Goal: Information Seeking & Learning: Learn about a topic

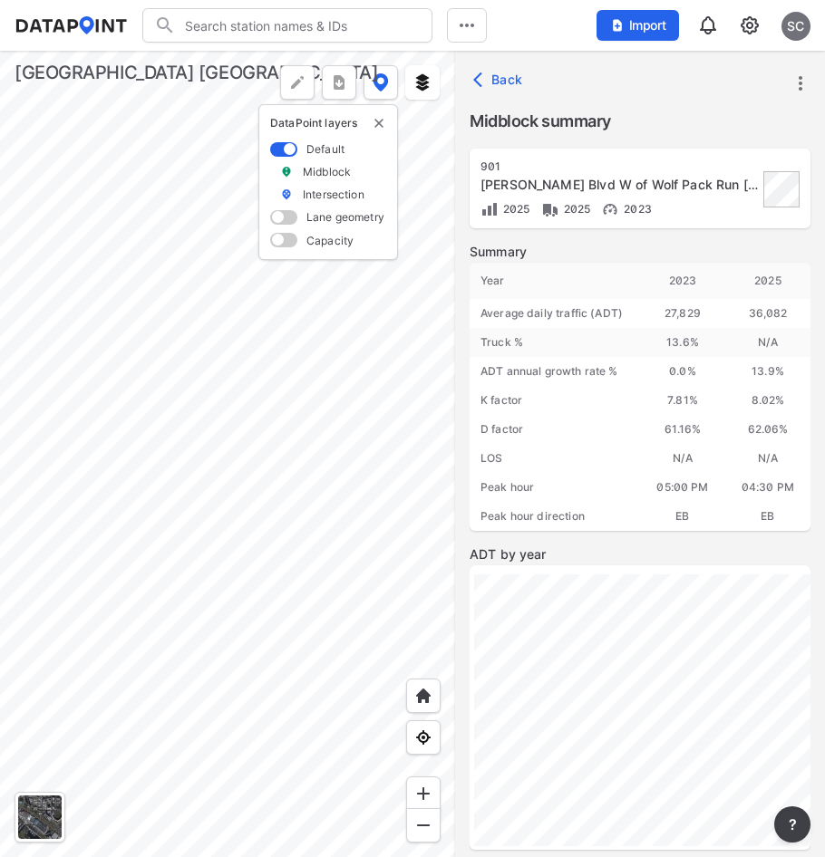
click at [165, 382] on div at bounding box center [227, 454] width 455 height 807
click at [268, 337] on div at bounding box center [227, 454] width 455 height 807
click at [299, 359] on div at bounding box center [227, 454] width 455 height 807
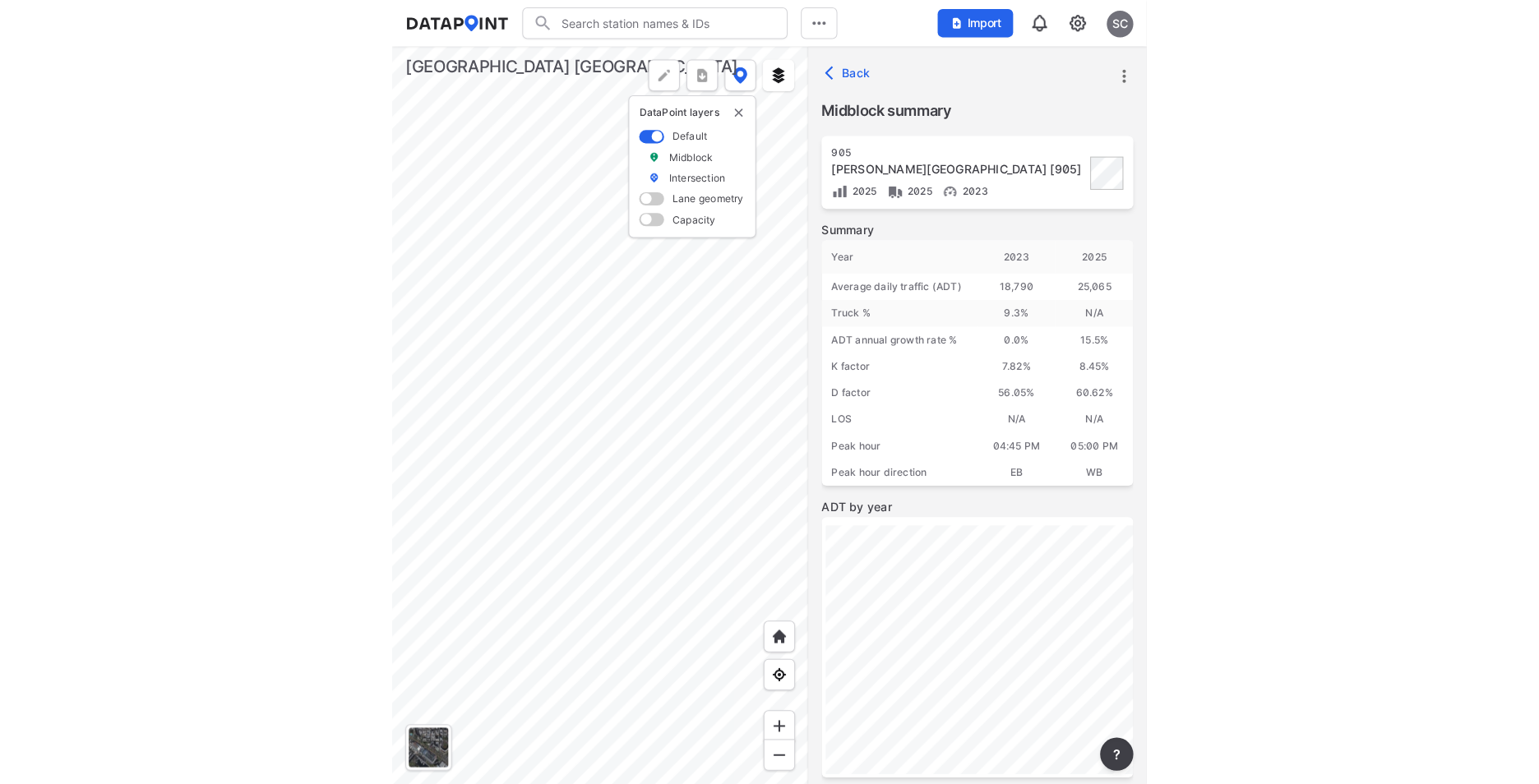
scroll to position [200, 0]
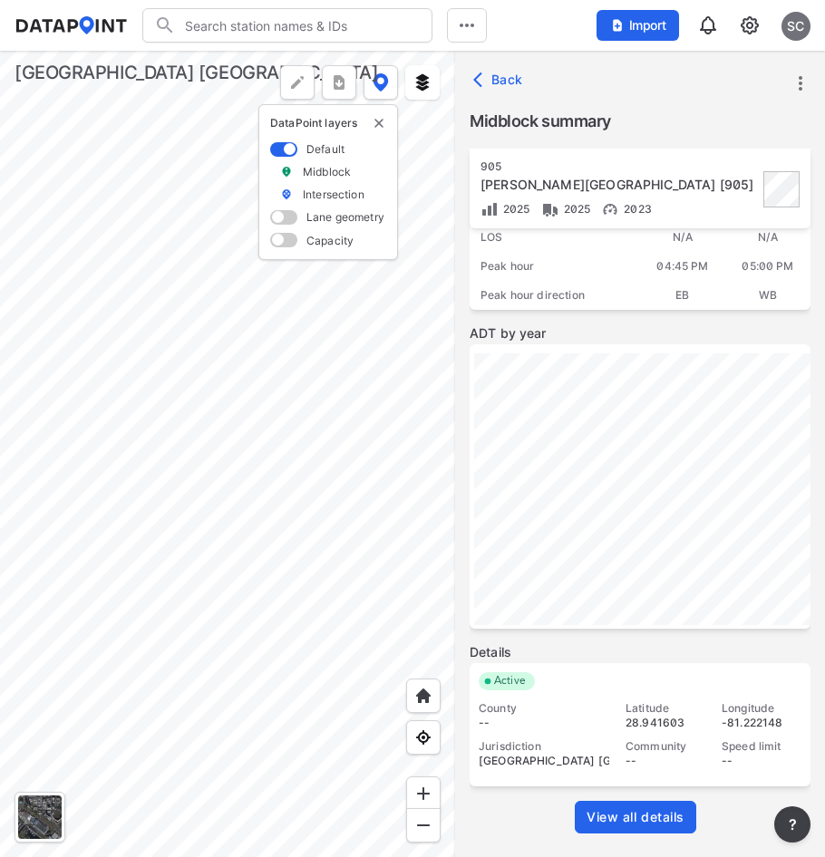
click at [652, 826] on span "View all details" at bounding box center [635, 817] width 98 height 18
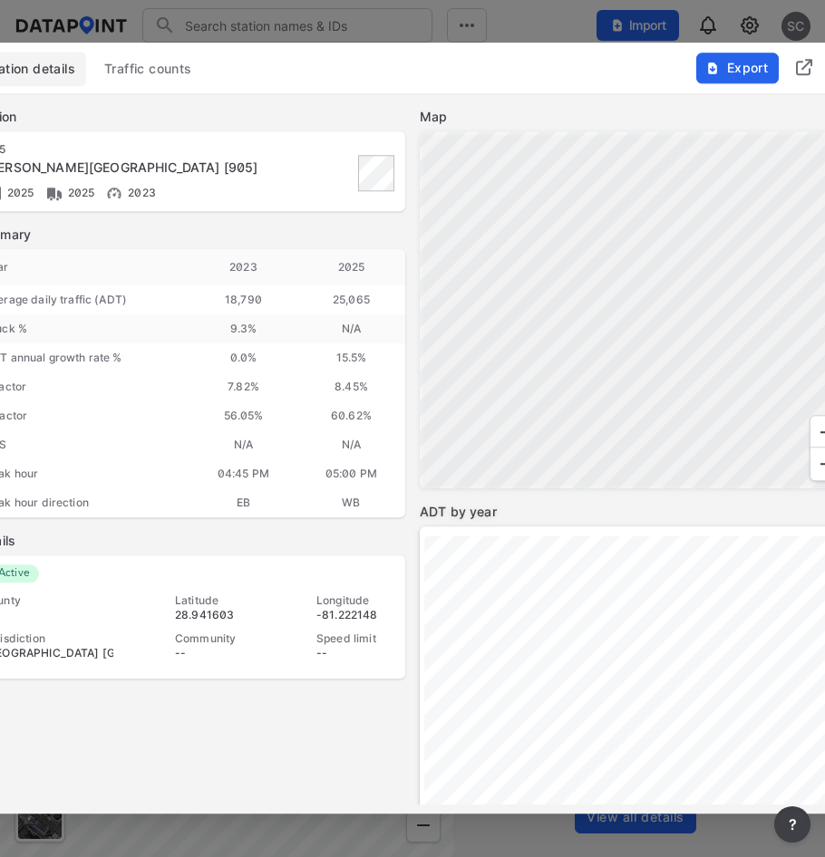
click at [153, 69] on span "Traffic counts" at bounding box center [148, 69] width 88 height 18
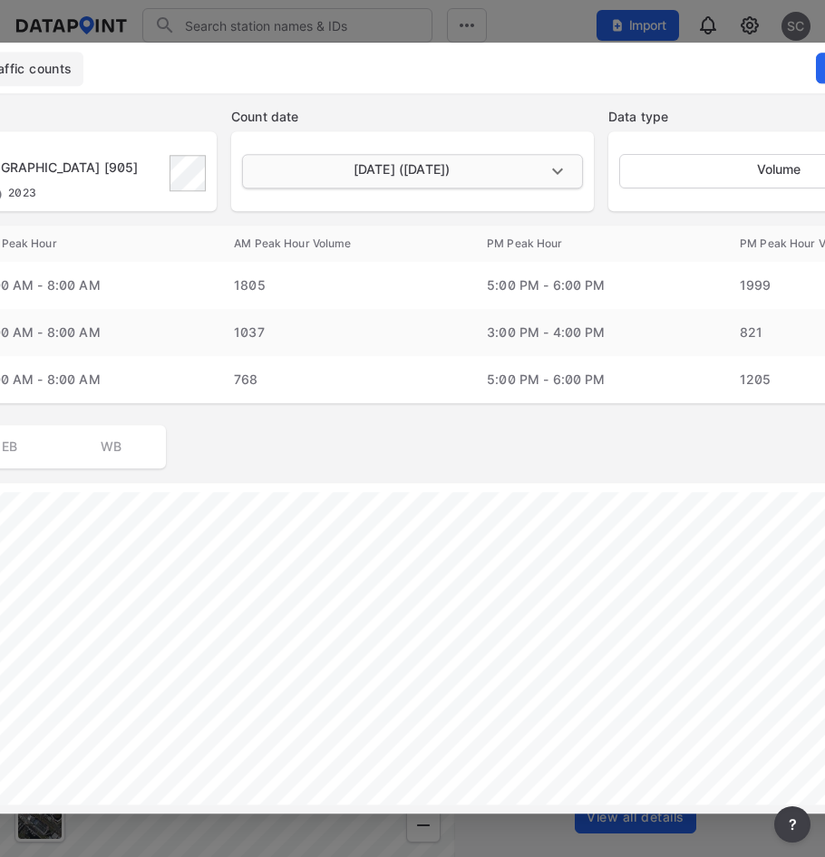
click at [557, 166] on body "Search Please enter a search term. Midblock Intersection Dates Import SC Import…" at bounding box center [412, 428] width 825 height 857
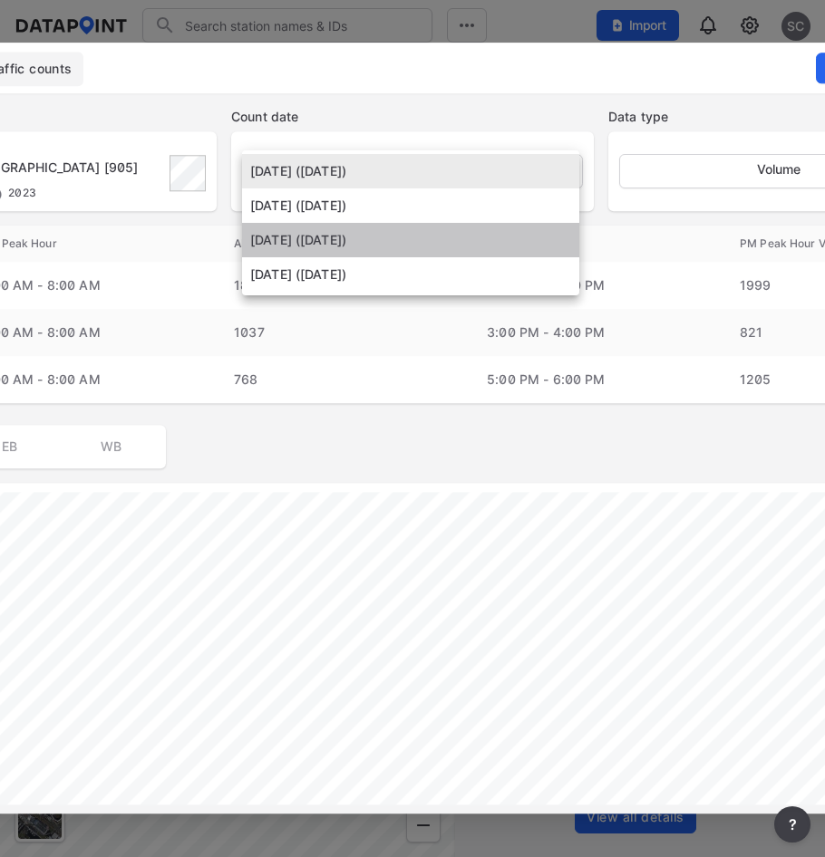
click at [426, 247] on li "[DATE] ([DATE])" at bounding box center [410, 240] width 337 height 34
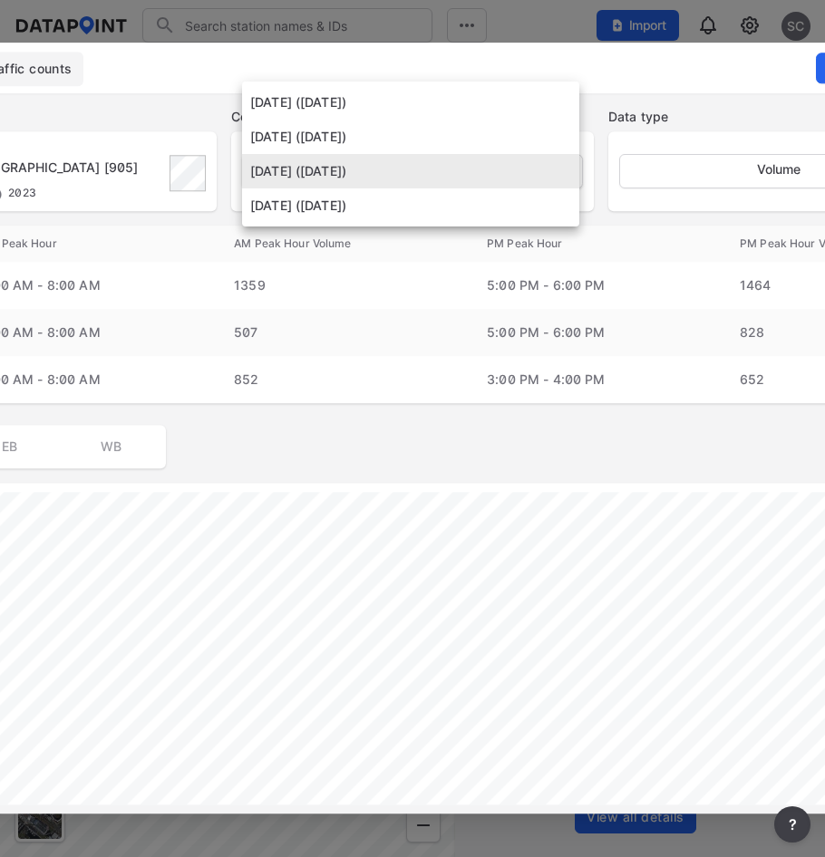
click at [451, 165] on body "Search Please enter a search term. Midblock Intersection Dates Import SC Import…" at bounding box center [412, 428] width 825 height 857
click at [437, 103] on li "[DATE] ([DATE])" at bounding box center [410, 102] width 337 height 34
type input "[DATE]"
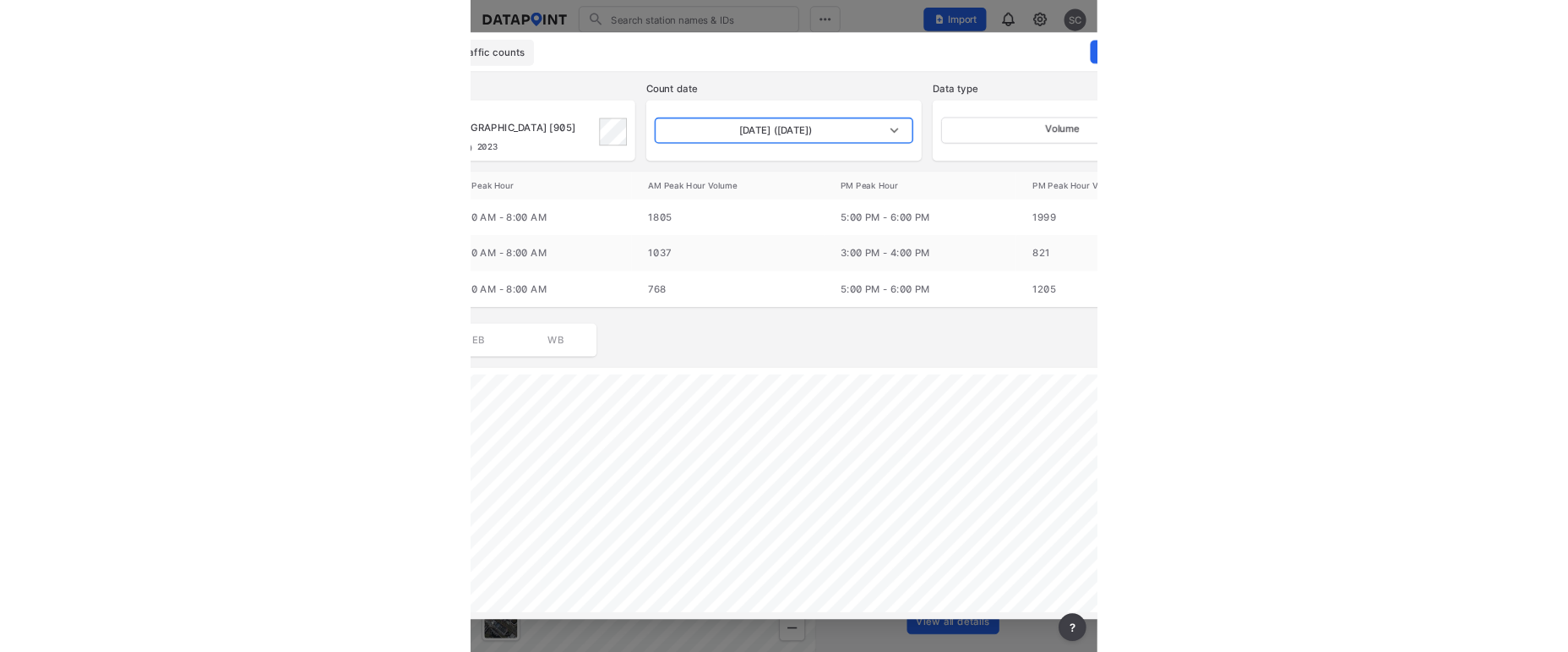
scroll to position [201, 0]
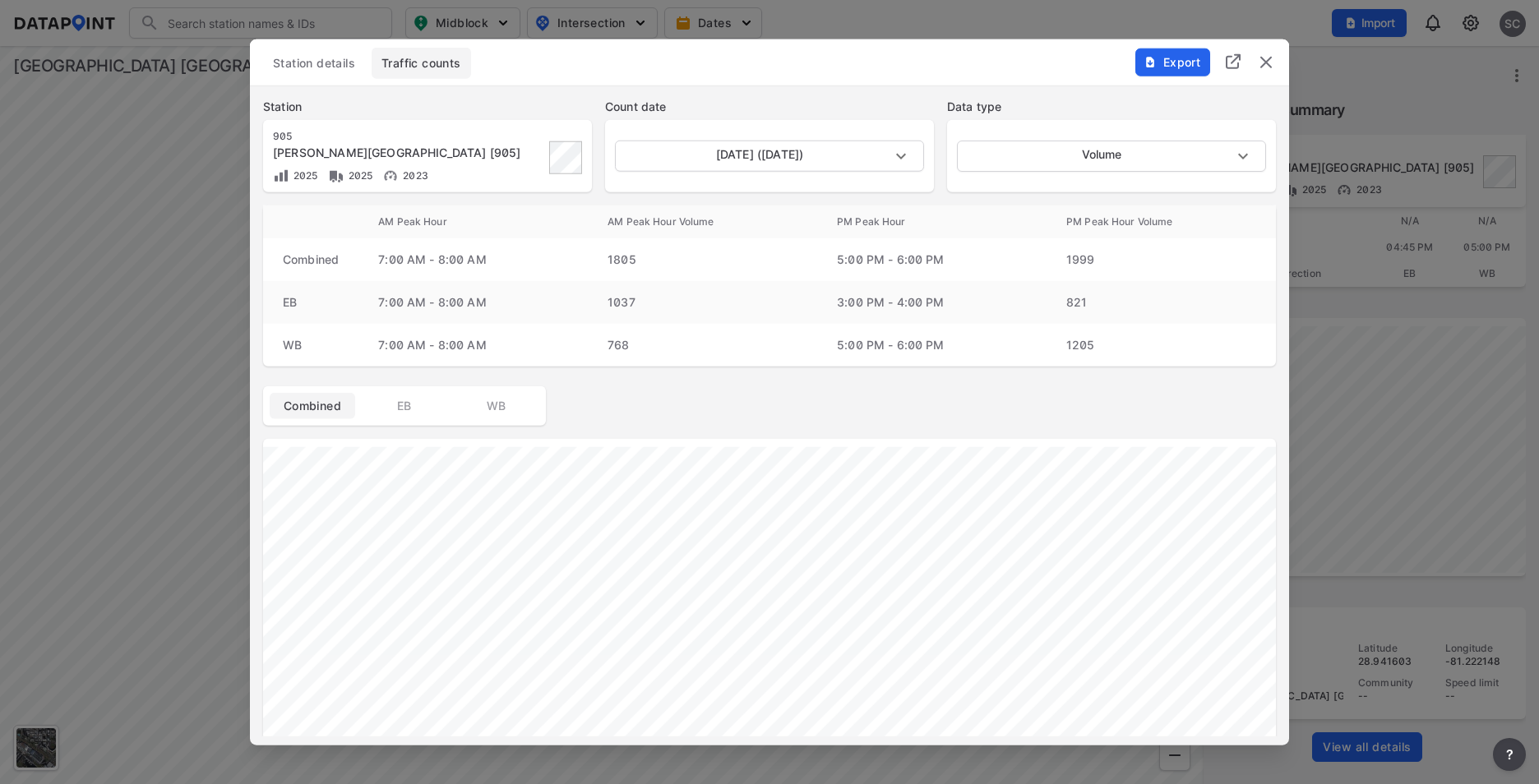
click at [747, 61] on img "delete" at bounding box center [1266, 63] width 20 height 20
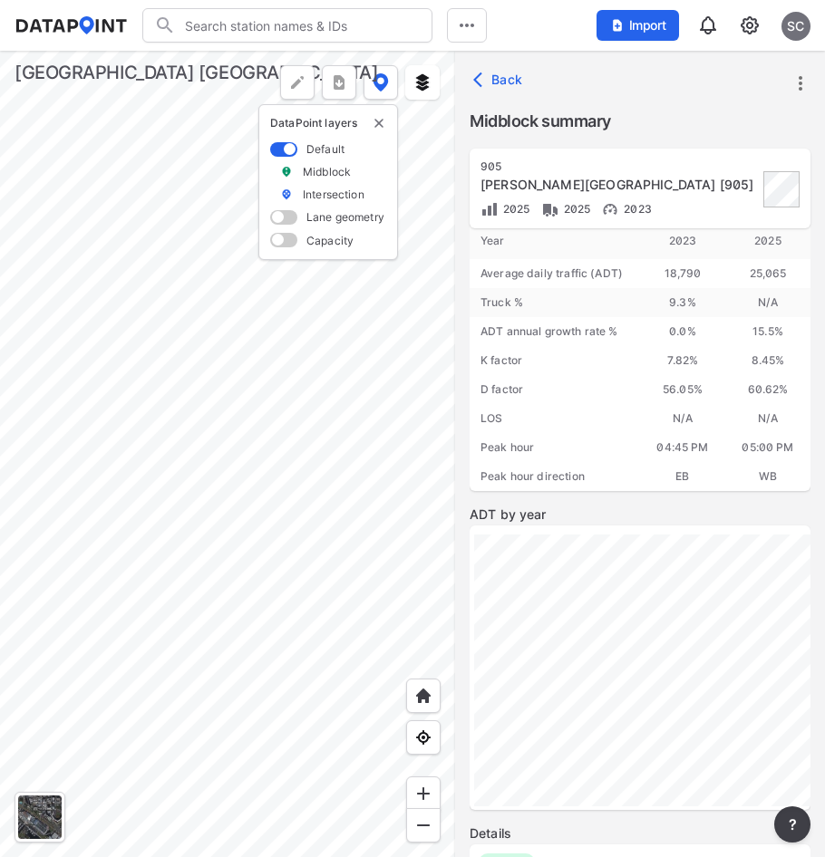
scroll to position [0, 0]
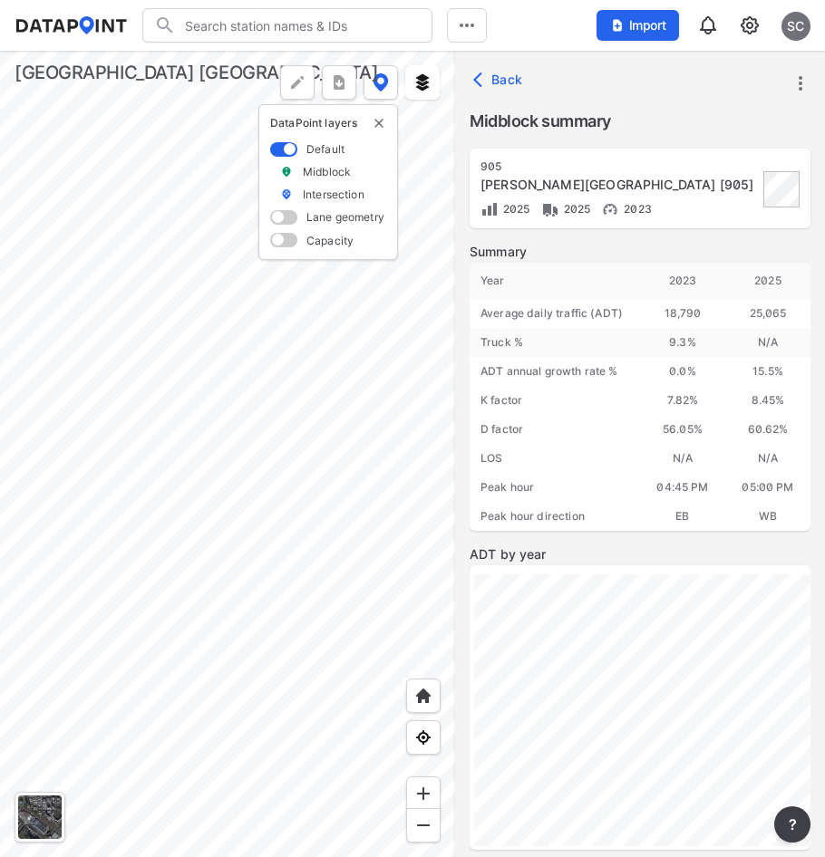
click at [380, 399] on div at bounding box center [227, 454] width 455 height 807
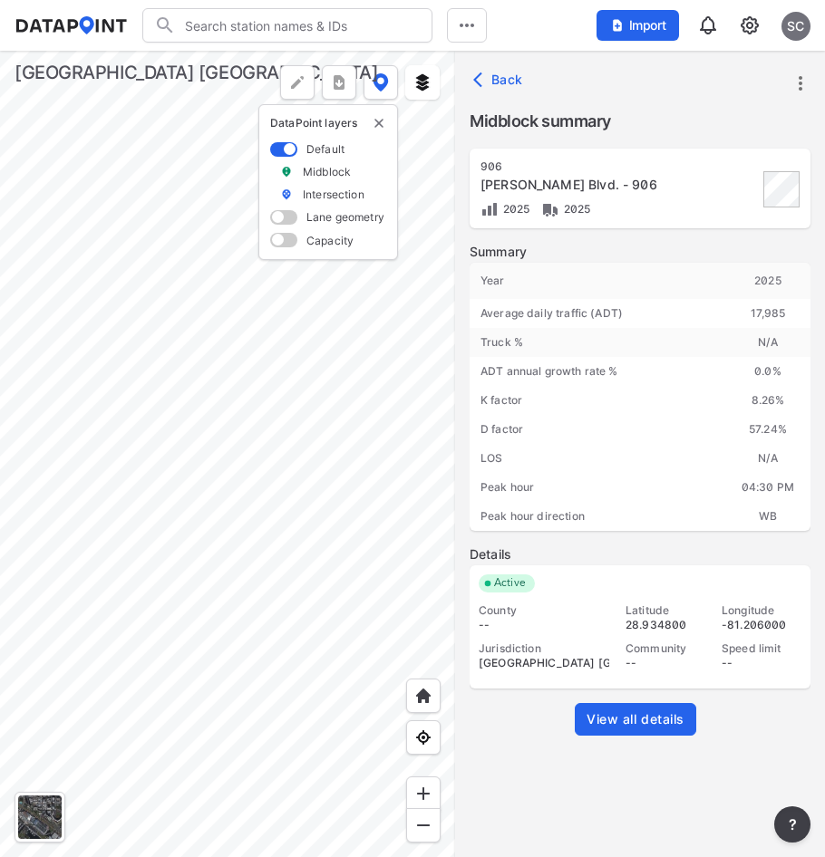
click at [397, 387] on div at bounding box center [227, 454] width 455 height 807
click at [121, 356] on div at bounding box center [227, 454] width 455 height 807
click at [239, 525] on div at bounding box center [227, 454] width 455 height 807
click at [350, 500] on div at bounding box center [227, 454] width 455 height 807
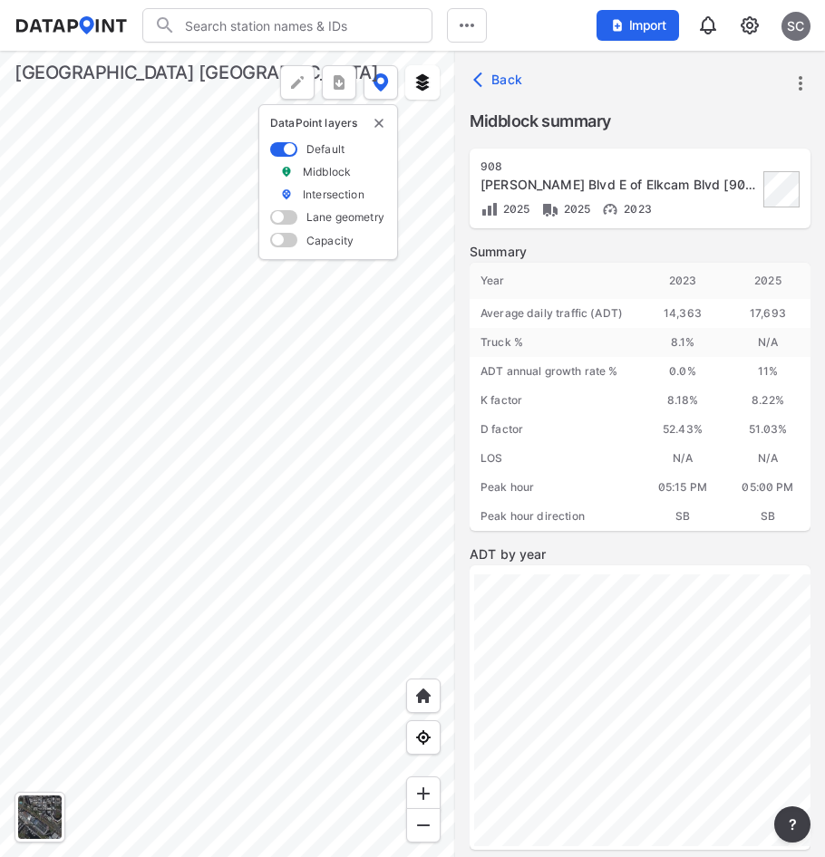
click at [276, 504] on div at bounding box center [227, 454] width 455 height 807
click at [330, 411] on div at bounding box center [227, 454] width 455 height 807
click at [329, 454] on div at bounding box center [227, 454] width 455 height 807
click at [209, 440] on div at bounding box center [227, 454] width 455 height 807
click at [265, 459] on div at bounding box center [227, 454] width 455 height 807
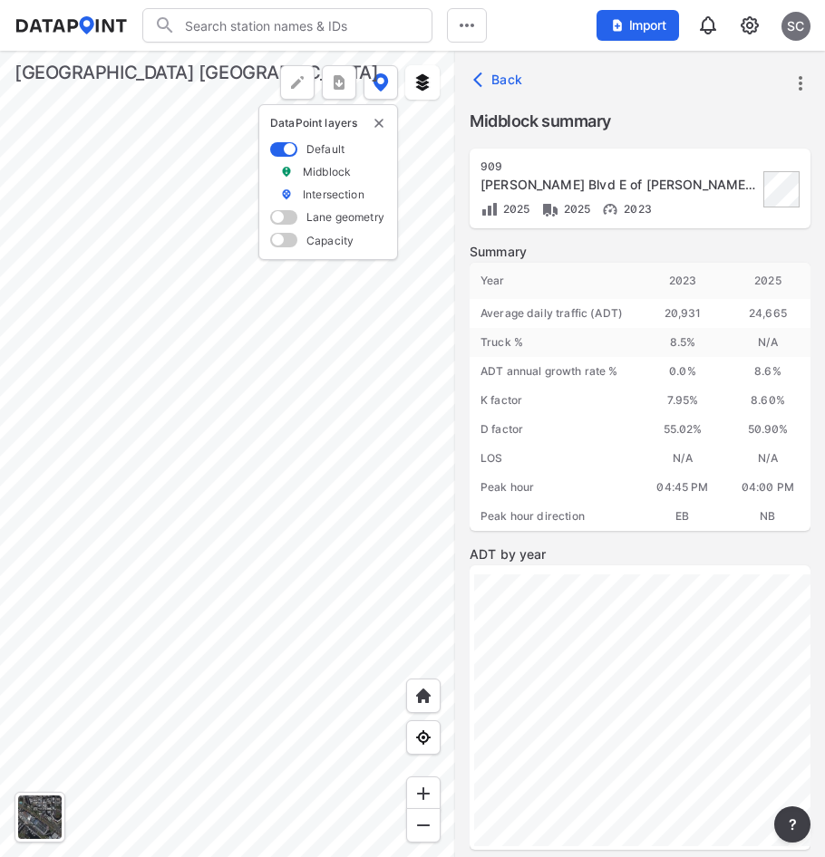
click at [337, 500] on div at bounding box center [227, 454] width 455 height 807
click at [195, 395] on div at bounding box center [227, 454] width 455 height 807
click at [149, 435] on div at bounding box center [227, 454] width 455 height 807
click at [130, 412] on div at bounding box center [227, 454] width 455 height 807
click at [168, 459] on div at bounding box center [227, 454] width 455 height 807
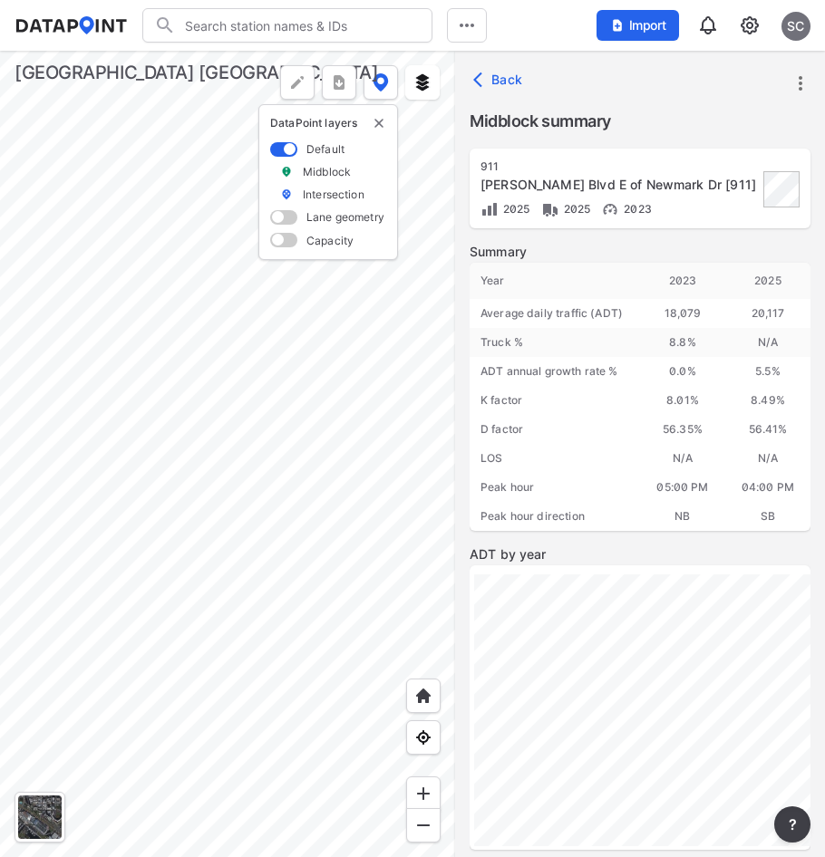
click at [395, 430] on div at bounding box center [227, 454] width 455 height 807
click at [187, 387] on div at bounding box center [227, 454] width 455 height 807
click at [277, 417] on div at bounding box center [227, 454] width 455 height 807
click at [305, 533] on div at bounding box center [227, 454] width 455 height 807
click at [243, 469] on div at bounding box center [227, 454] width 455 height 807
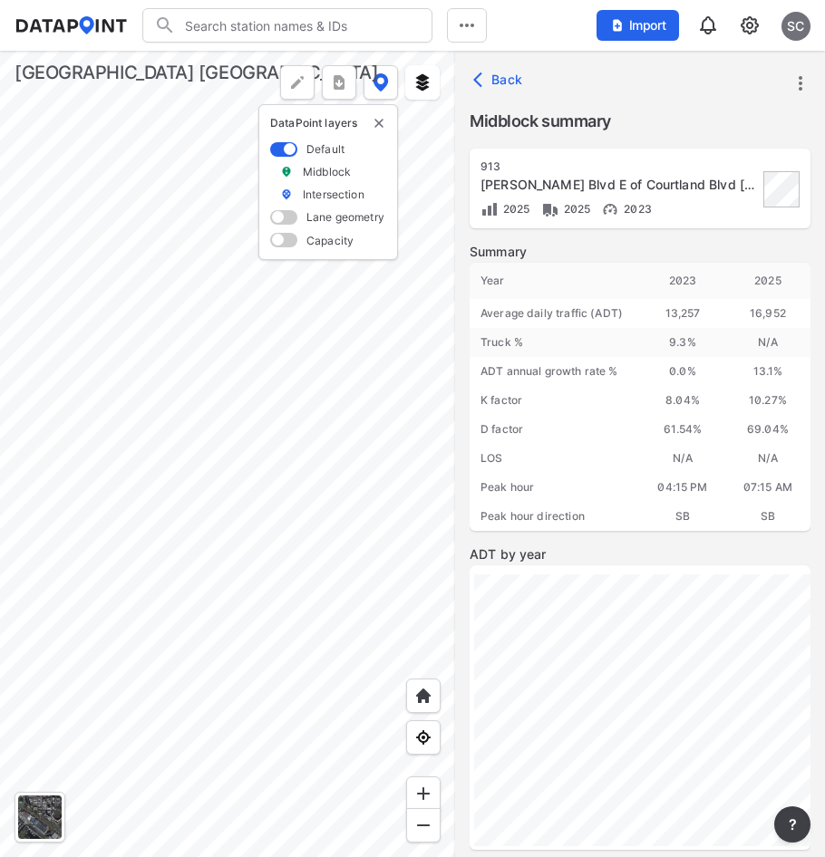
click at [295, 800] on div at bounding box center [227, 454] width 455 height 807
click at [336, 493] on div at bounding box center [227, 454] width 455 height 807
click at [275, 671] on div at bounding box center [227, 454] width 455 height 807
click at [279, 475] on div at bounding box center [227, 454] width 455 height 807
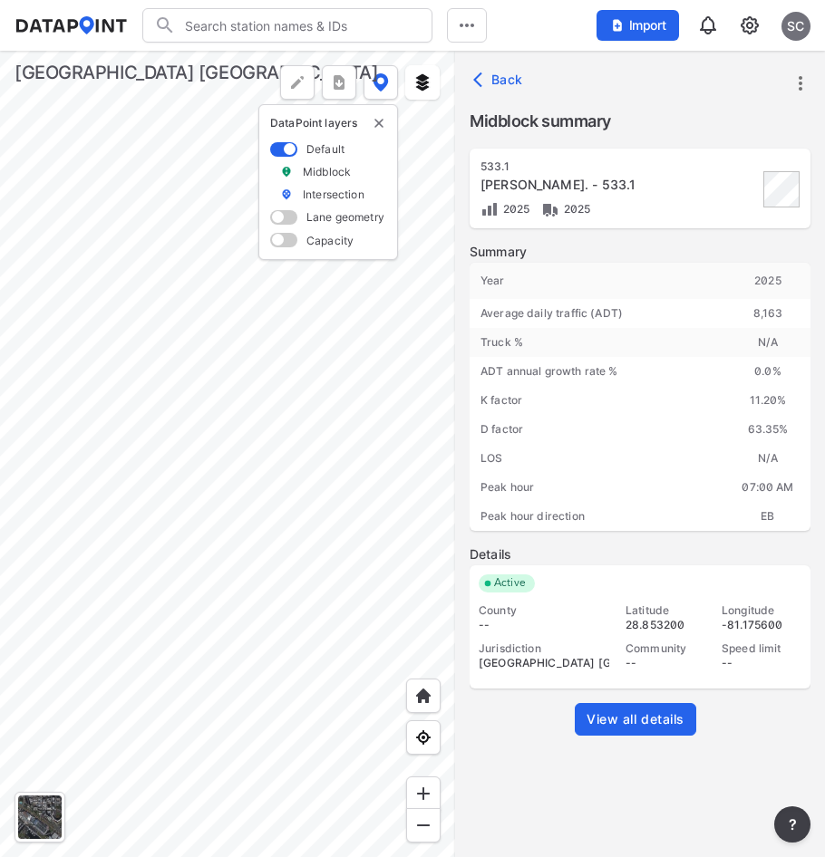
click at [96, 411] on div at bounding box center [227, 454] width 455 height 807
click at [277, 475] on div at bounding box center [227, 454] width 455 height 807
click at [99, 416] on div at bounding box center [227, 454] width 455 height 807
click at [206, 408] on div at bounding box center [227, 454] width 455 height 807
click at [207, 408] on div at bounding box center [227, 454] width 455 height 807
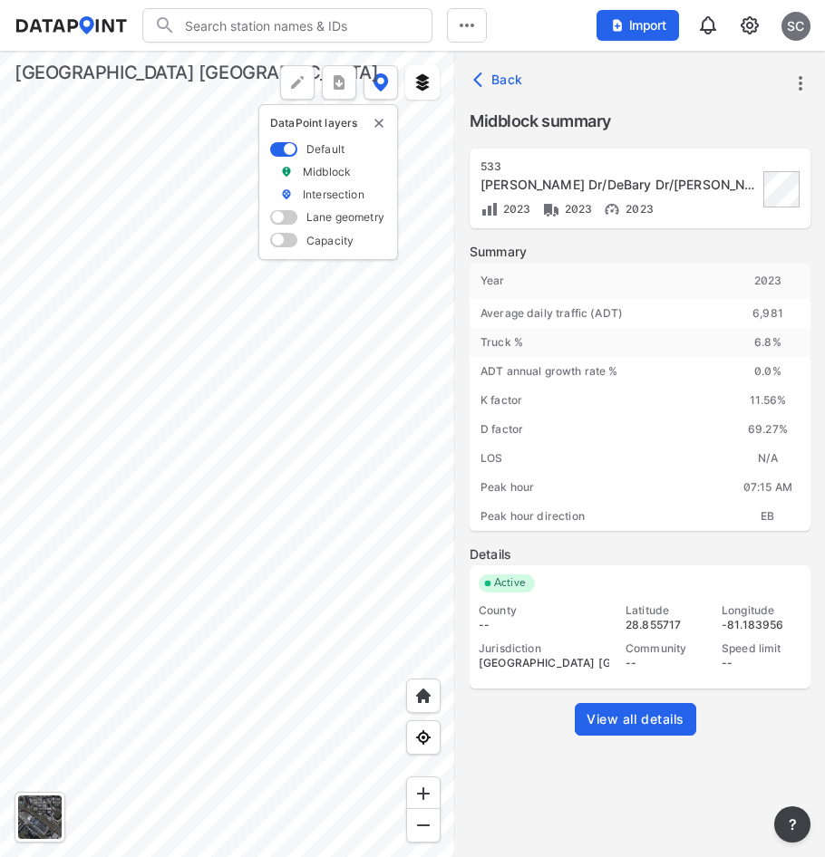
click at [246, 399] on div at bounding box center [227, 454] width 455 height 807
click at [302, 642] on div at bounding box center [227, 454] width 455 height 807
click at [117, 684] on div at bounding box center [227, 454] width 455 height 807
click at [117, 715] on div at bounding box center [227, 454] width 455 height 807
click at [60, 683] on div at bounding box center [227, 454] width 455 height 807
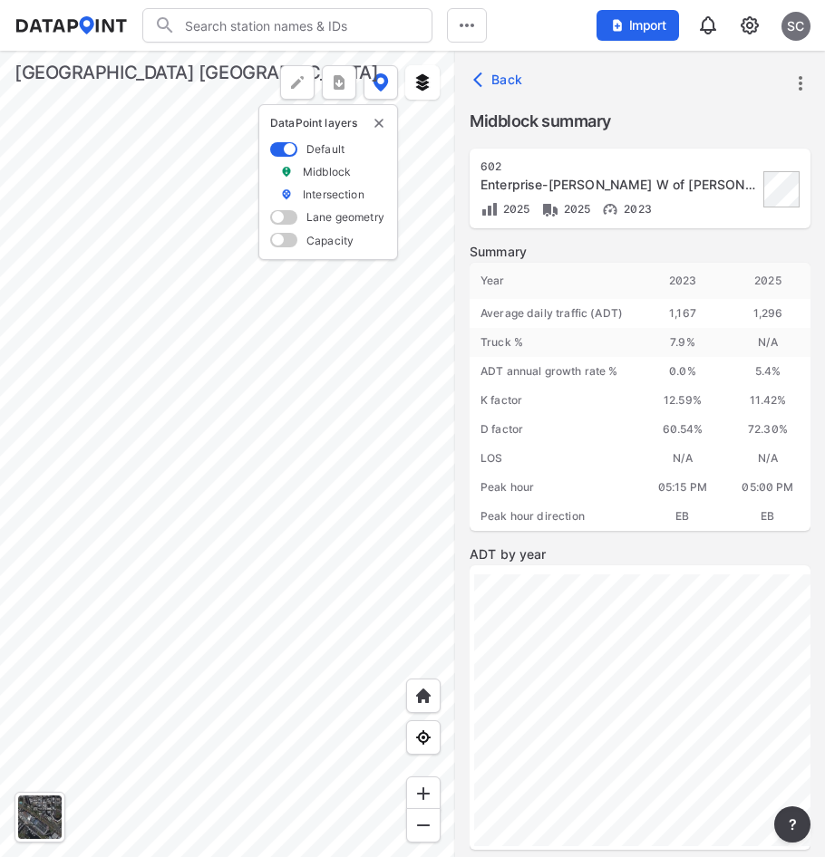
click at [367, 642] on div at bounding box center [227, 454] width 455 height 807
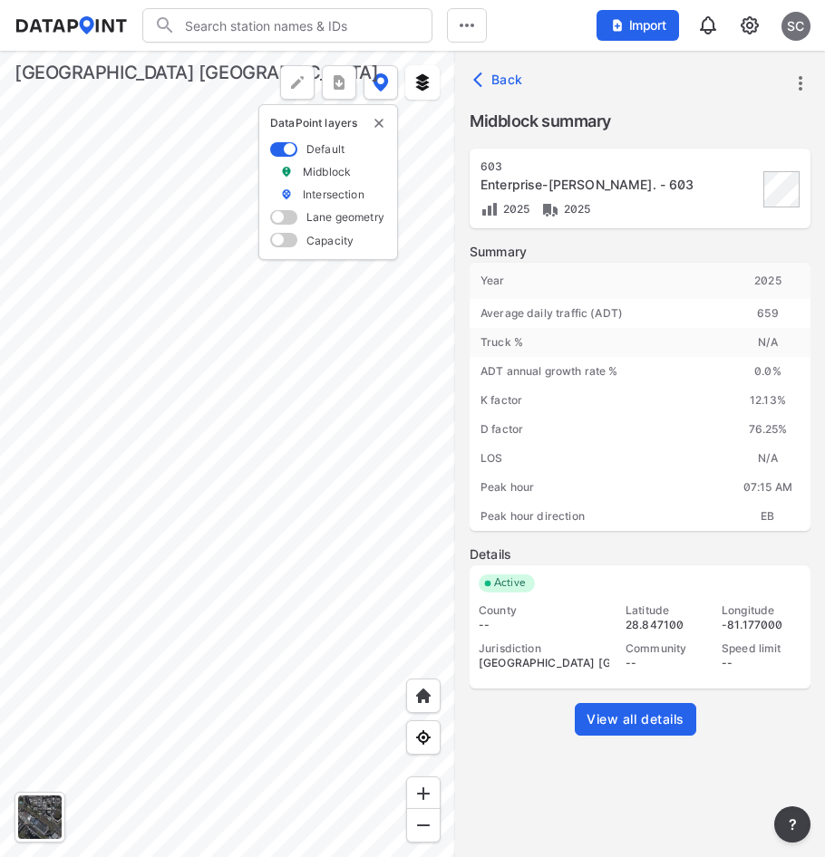
click at [171, 686] on div at bounding box center [227, 454] width 455 height 807
click at [53, 690] on div at bounding box center [227, 454] width 455 height 807
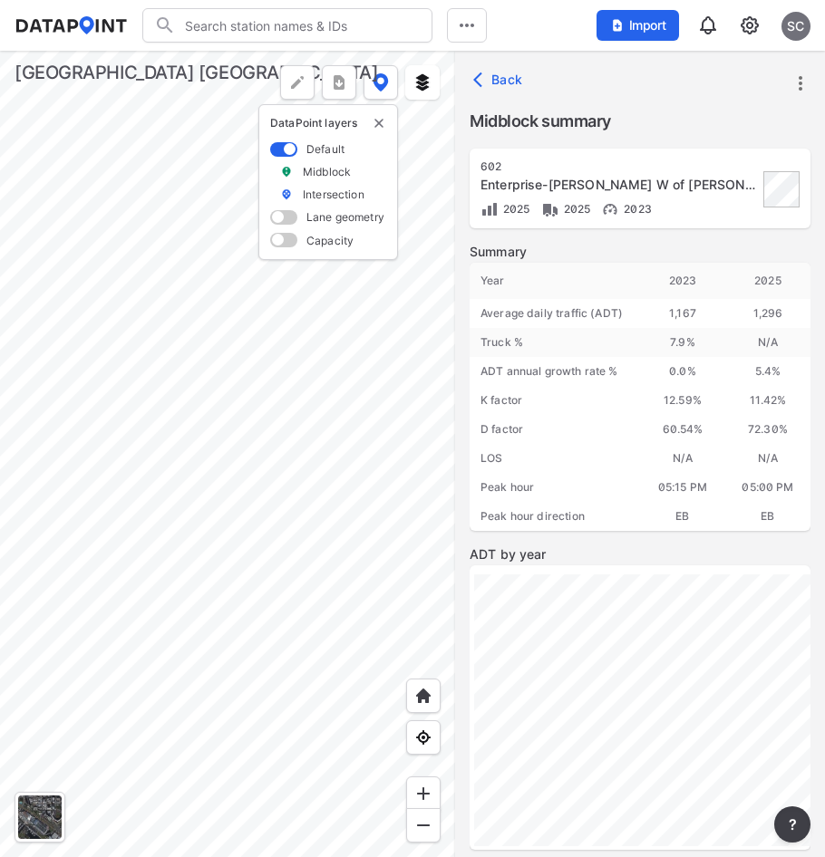
click at [333, 743] on div at bounding box center [227, 454] width 455 height 807
click at [225, 688] on div at bounding box center [227, 454] width 455 height 807
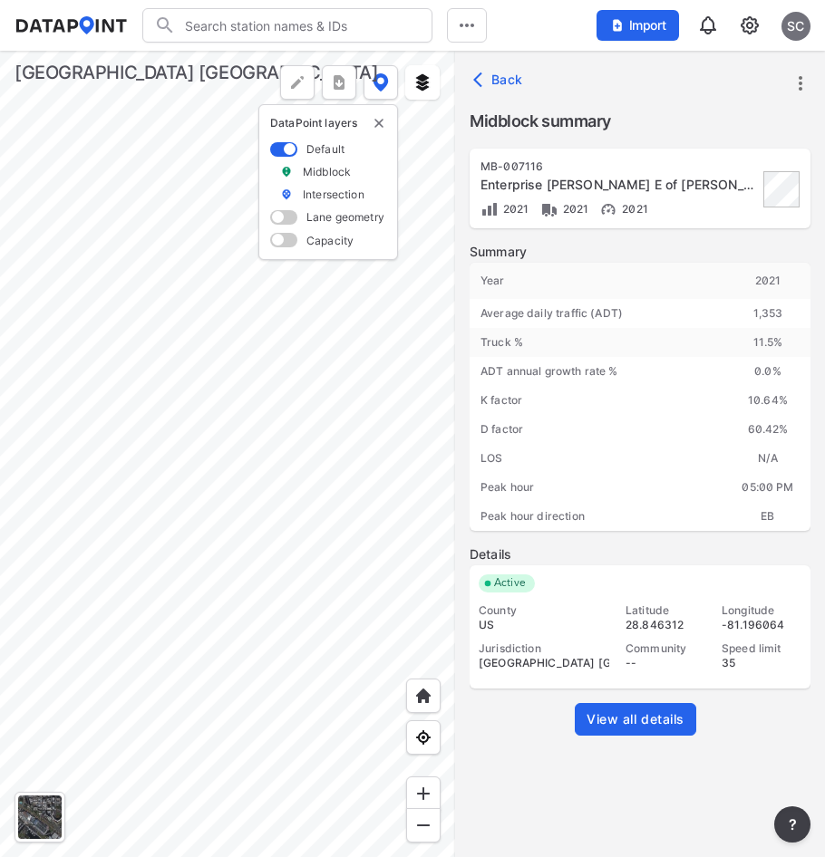
click at [124, 692] on div at bounding box center [227, 454] width 455 height 807
click at [132, 713] on div at bounding box center [227, 454] width 455 height 807
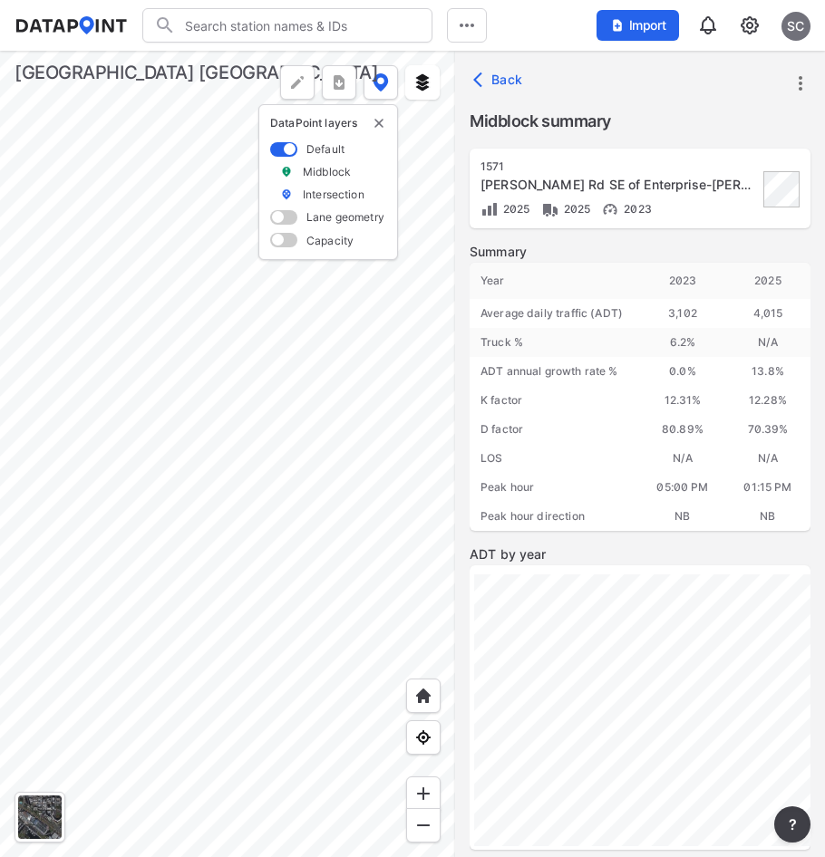
click at [68, 629] on div at bounding box center [227, 454] width 455 height 807
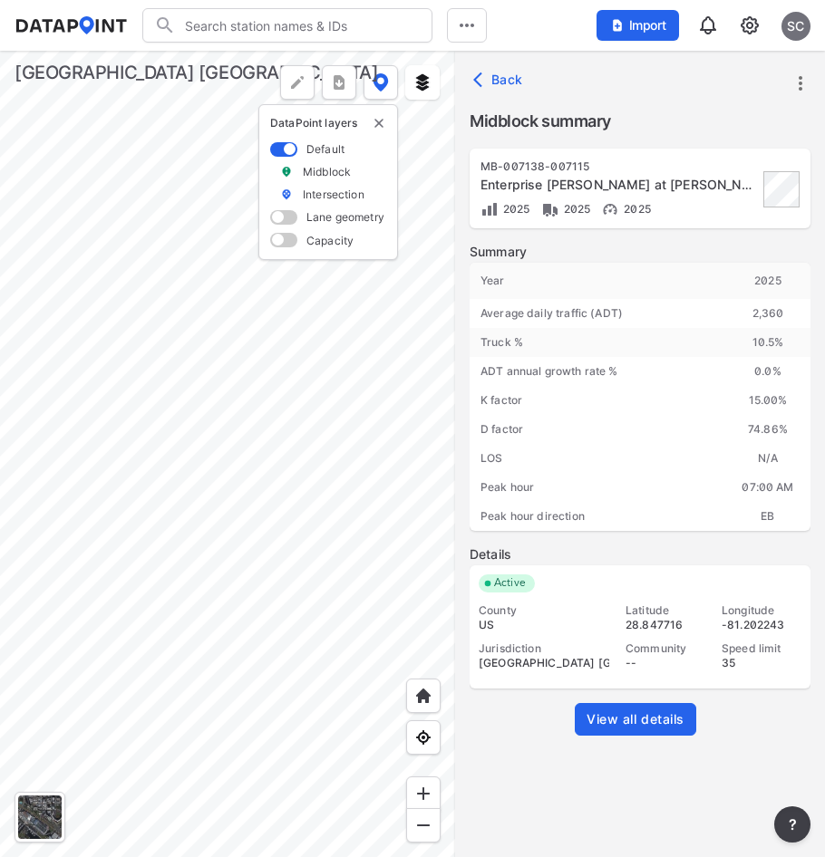
click at [343, 735] on div at bounding box center [227, 454] width 455 height 807
click at [95, 779] on div at bounding box center [227, 454] width 455 height 807
click at [87, 546] on div at bounding box center [227, 454] width 455 height 807
click at [423, 560] on div at bounding box center [227, 454] width 455 height 807
